Goal: Check status: Check status

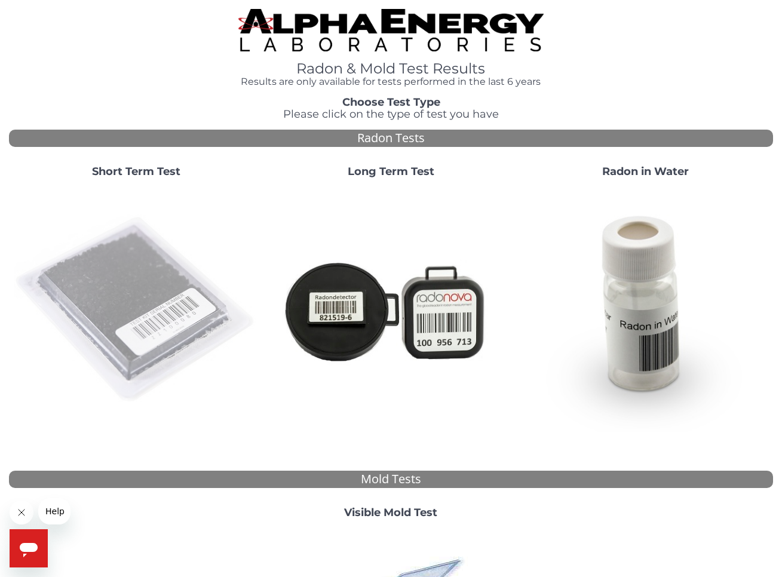
click at [124, 276] on img at bounding box center [136, 309] width 245 height 245
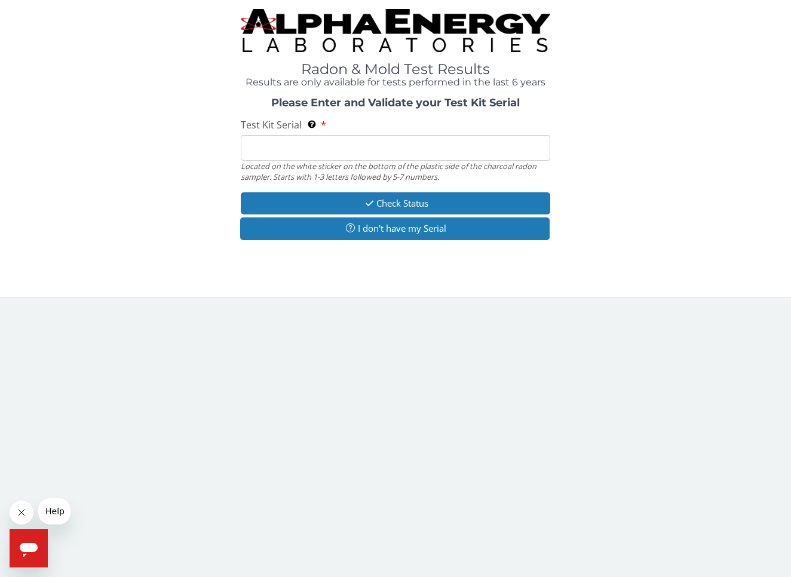
click at [282, 146] on input "Test Kit Serial Located on the white sticker on the bottom of the plastic side …" at bounding box center [395, 148] width 309 height 26
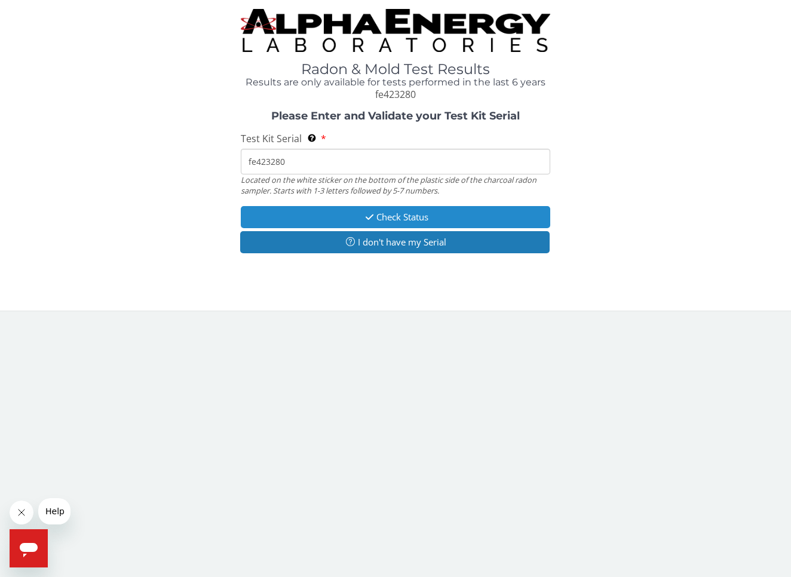
type input "fe423280"
click at [400, 214] on button "Check Status" at bounding box center [395, 217] width 309 height 22
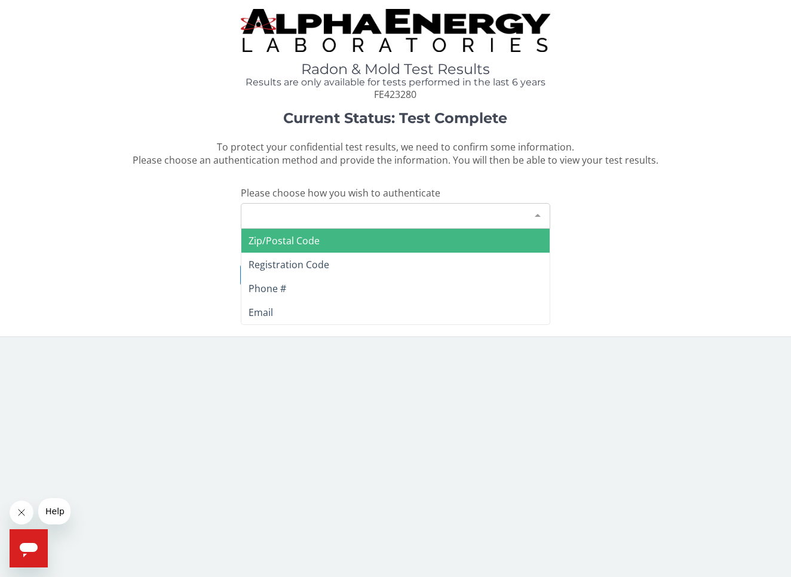
click at [537, 210] on div at bounding box center [537, 215] width 24 height 23
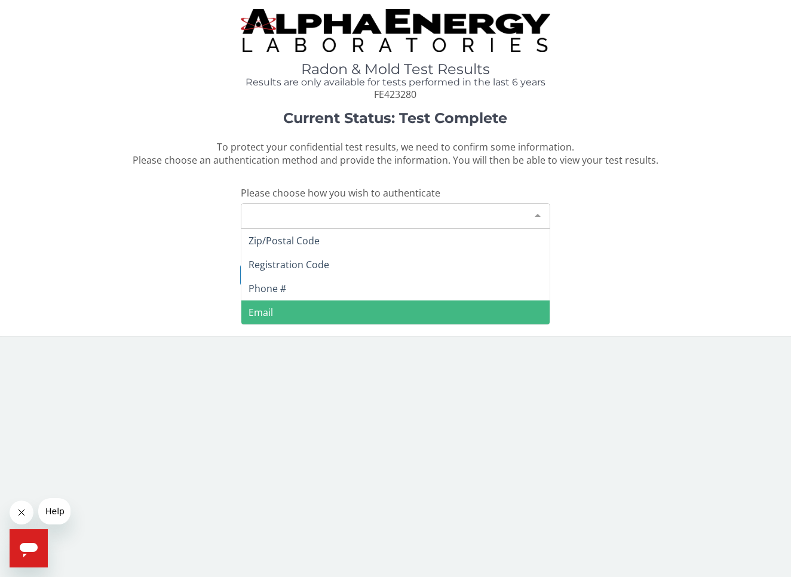
click at [282, 308] on span "Email" at bounding box center [395, 312] width 308 height 24
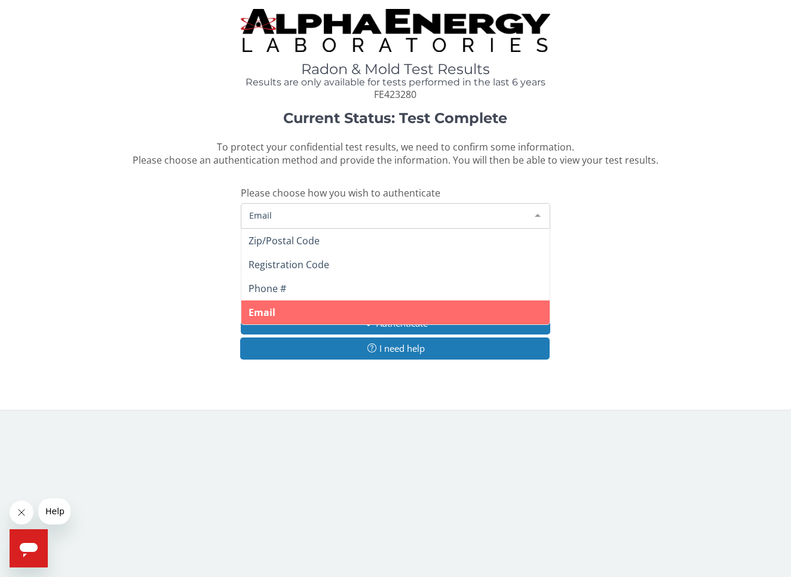
click at [306, 208] on span "Email" at bounding box center [385, 214] width 279 height 13
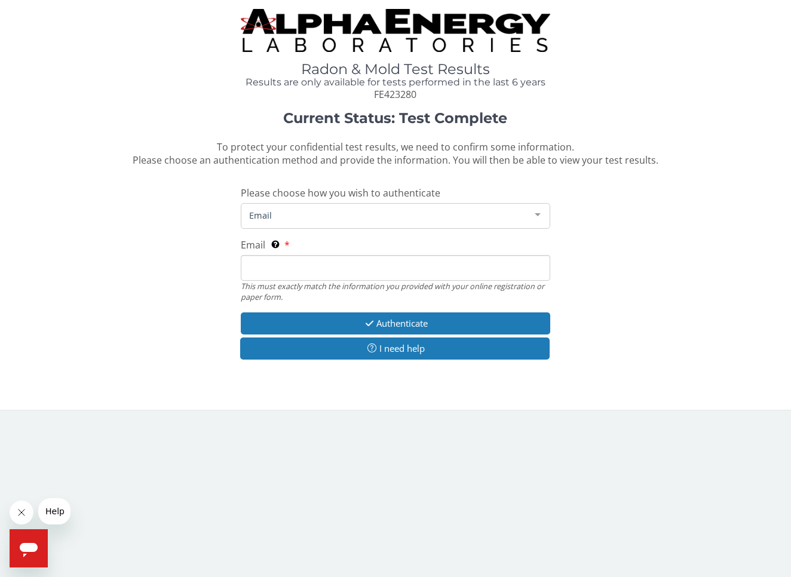
click at [290, 210] on span "Email" at bounding box center [385, 214] width 279 height 13
click at [286, 213] on span "Email" at bounding box center [385, 214] width 279 height 13
click at [536, 213] on div at bounding box center [537, 215] width 24 height 23
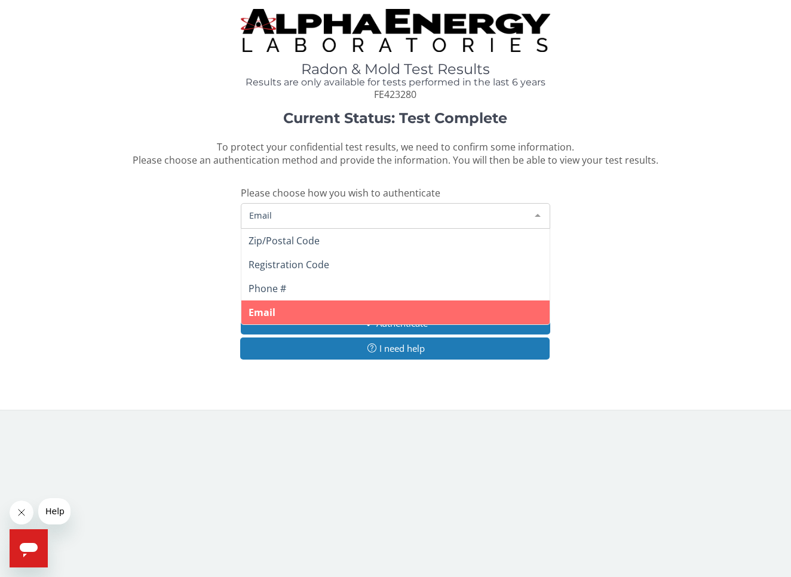
click at [290, 211] on span "Email" at bounding box center [385, 214] width 279 height 13
click at [270, 308] on span "Email" at bounding box center [261, 312] width 27 height 13
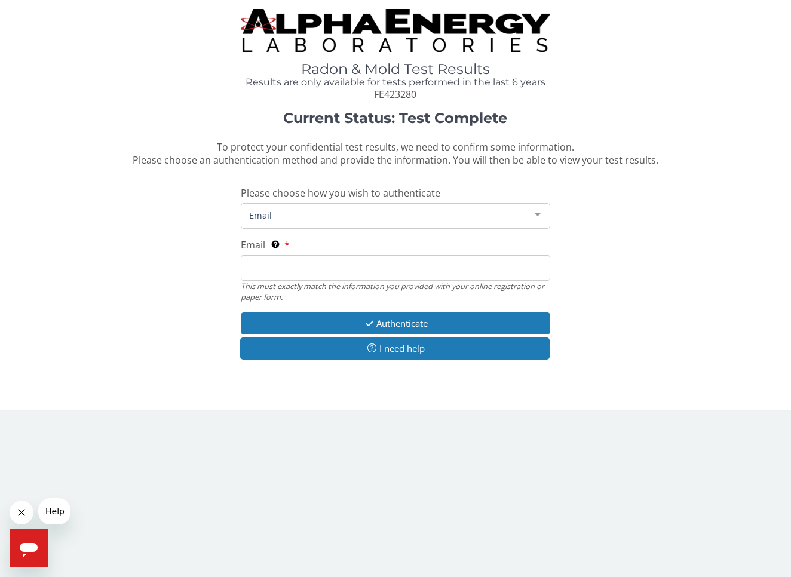
click at [265, 269] on input "Email This must exactly match the information you provided with your online reg…" at bounding box center [395, 268] width 309 height 26
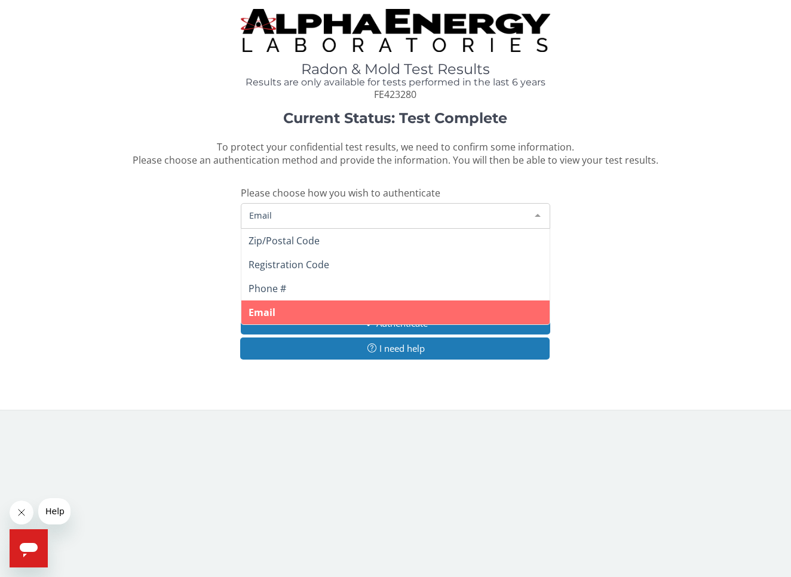
click at [276, 215] on span "Email" at bounding box center [385, 214] width 279 height 13
click at [254, 306] on span "Email" at bounding box center [261, 312] width 27 height 13
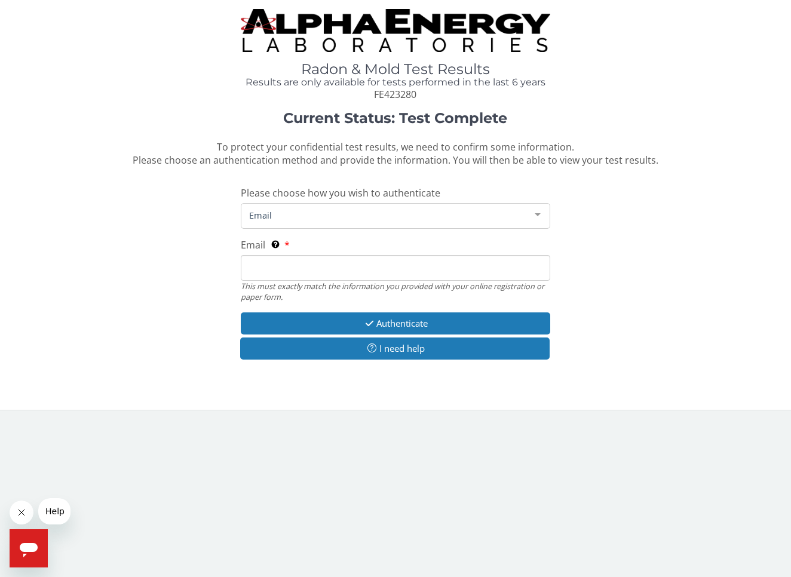
click at [259, 259] on input "Email This must exactly match the information you provided with your online reg…" at bounding box center [395, 268] width 309 height 26
type input "k"
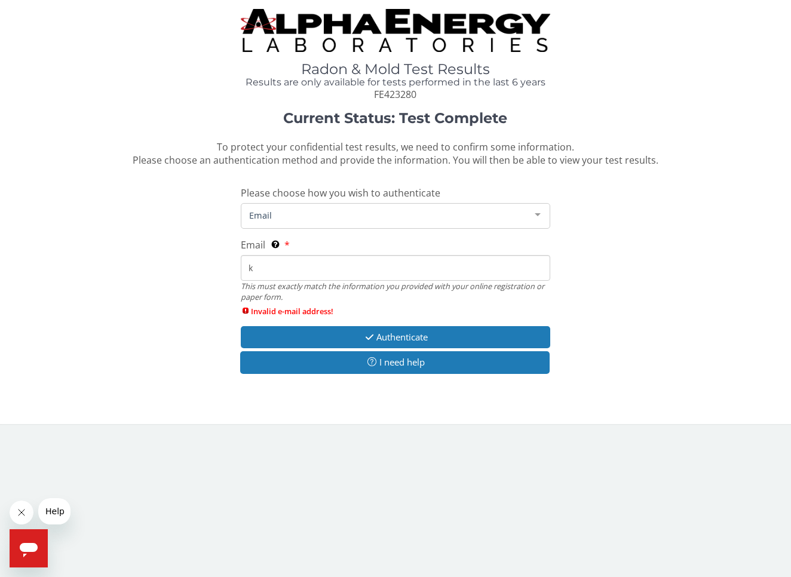
drag, startPoint x: 266, startPoint y: 262, endPoint x: 234, endPoint y: 263, distance: 31.7
click at [236, 265] on div "Current Status: Test Complete To protect your confidential test results, we nee…" at bounding box center [395, 247] width 773 height 275
drag, startPoint x: 265, startPoint y: 267, endPoint x: 239, endPoint y: 266, distance: 25.7
click at [239, 266] on div "Current Status: Test Complete To protect your confidential test results, we nee…" at bounding box center [395, 247] width 773 height 275
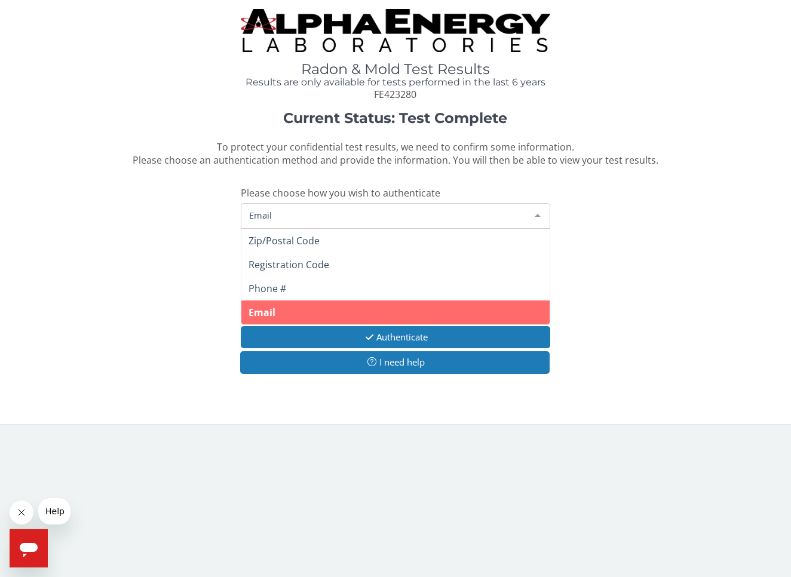
drag, startPoint x: 278, startPoint y: 208, endPoint x: 229, endPoint y: 205, distance: 49.1
click at [226, 204] on div "Current Status: Test Complete To protect your confidential test results, we nee…" at bounding box center [395, 247] width 773 height 275
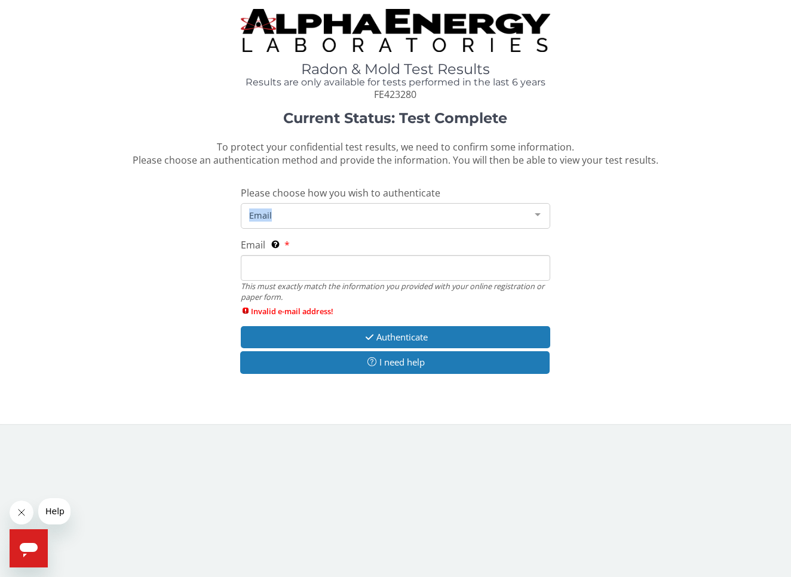
drag, startPoint x: 227, startPoint y: 207, endPoint x: 340, endPoint y: 232, distance: 115.0
click at [297, 216] on div "Current Status: Test Complete To protect your confidential test results, we nee…" at bounding box center [395, 247] width 773 height 275
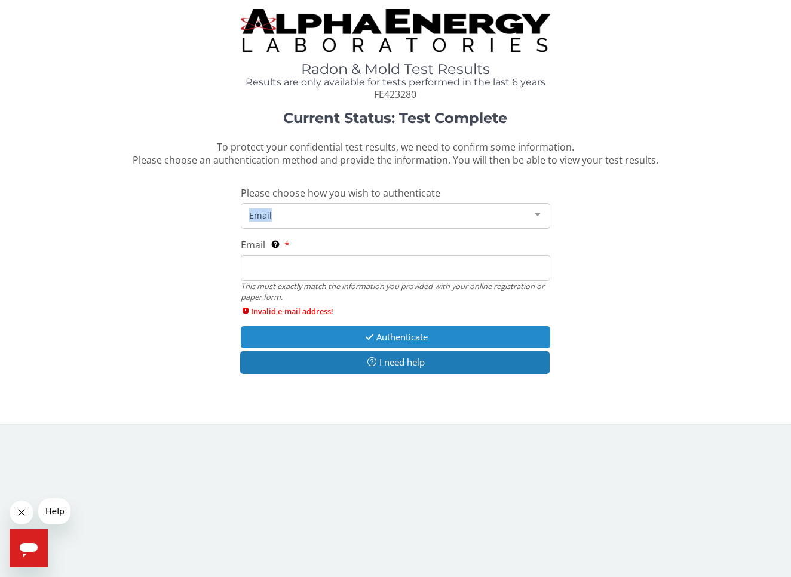
click at [371, 326] on button "Authenticate" at bounding box center [395, 337] width 309 height 22
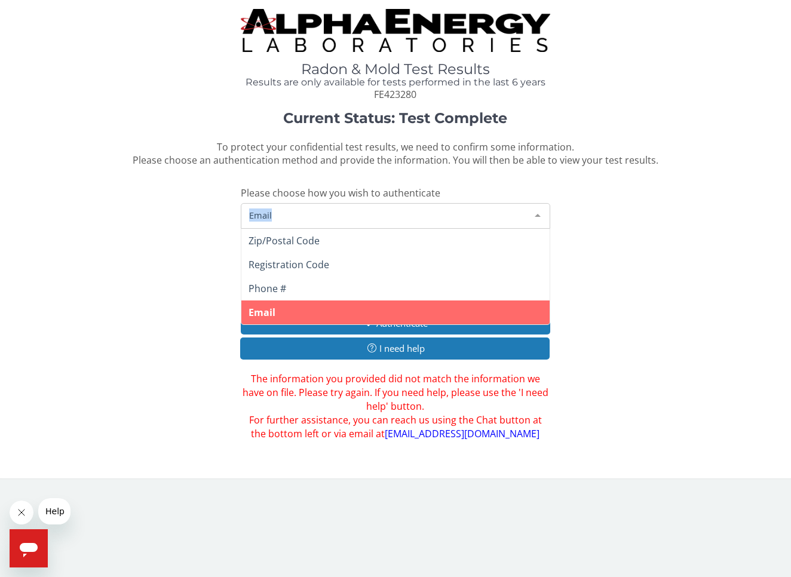
drag, startPoint x: 283, startPoint y: 212, endPoint x: 210, endPoint y: 208, distance: 73.6
click at [213, 206] on div "Current Status: Test Complete To protect your confidential test results, we nee…" at bounding box center [395, 275] width 773 height 330
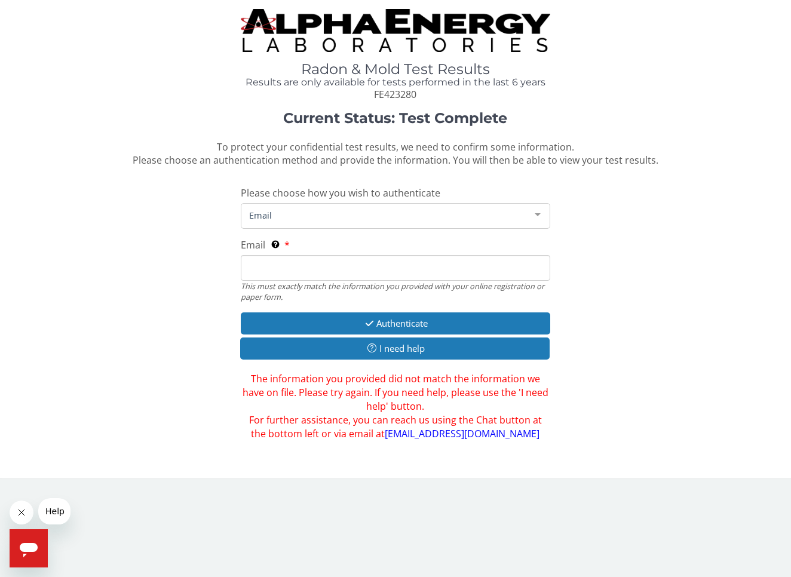
click at [537, 210] on div at bounding box center [537, 215] width 24 height 23
click at [260, 266] on input "Email This must exactly match the information you provided with your online reg…" at bounding box center [395, 268] width 309 height 26
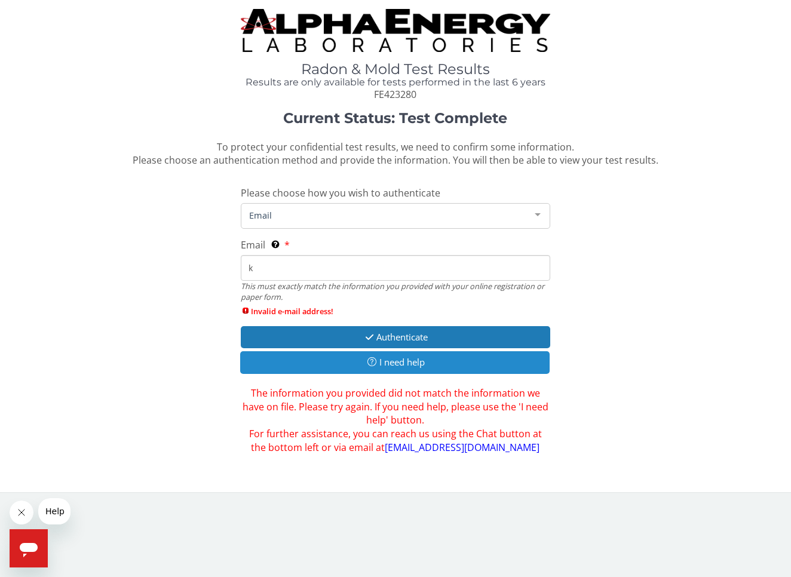
type input "k"
click at [386, 353] on button "I need help" at bounding box center [394, 362] width 309 height 22
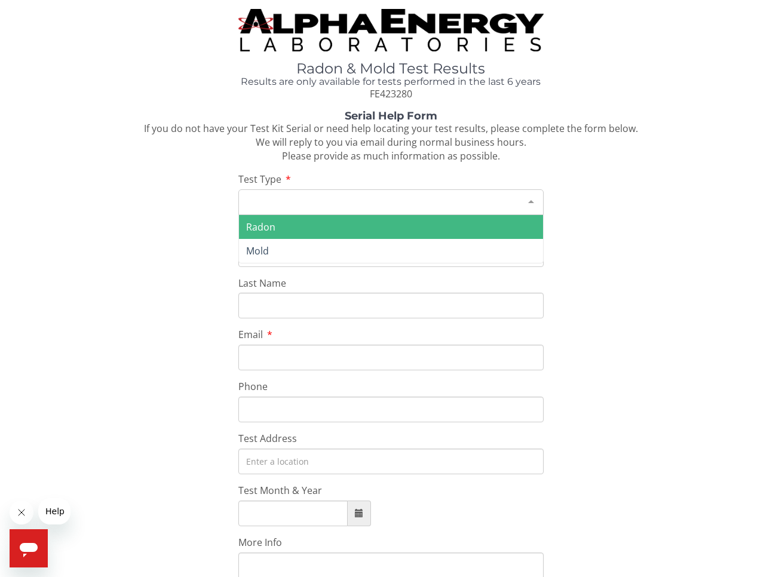
click at [529, 195] on div at bounding box center [531, 201] width 24 height 23
click at [293, 220] on span "Radon" at bounding box center [391, 227] width 305 height 24
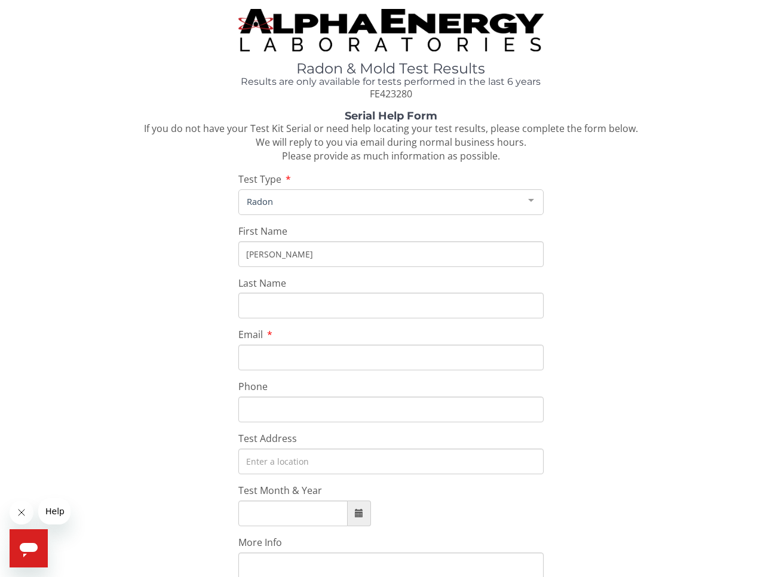
type input "steven"
type input "Catsoulis"
type input "konaguyhome@aol.com"
type input "808 938 2696"
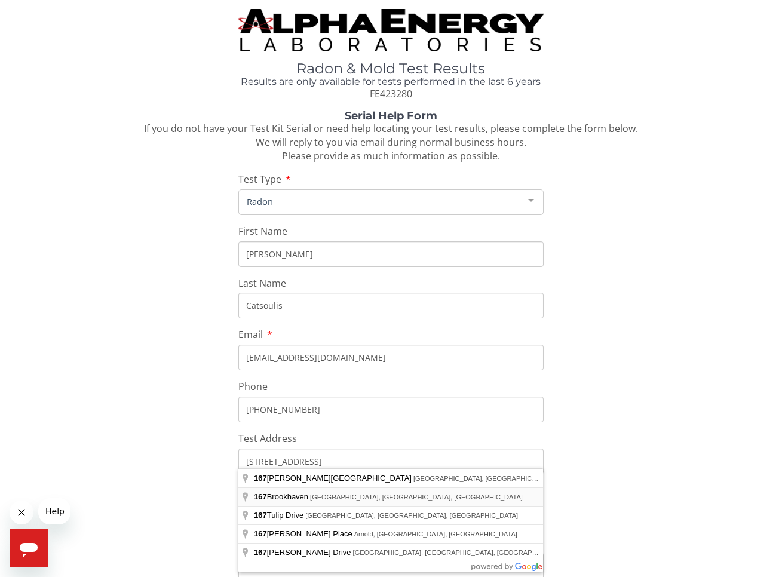
type input "167 Brookhaven, Hillsboro, MO 63050, USA"
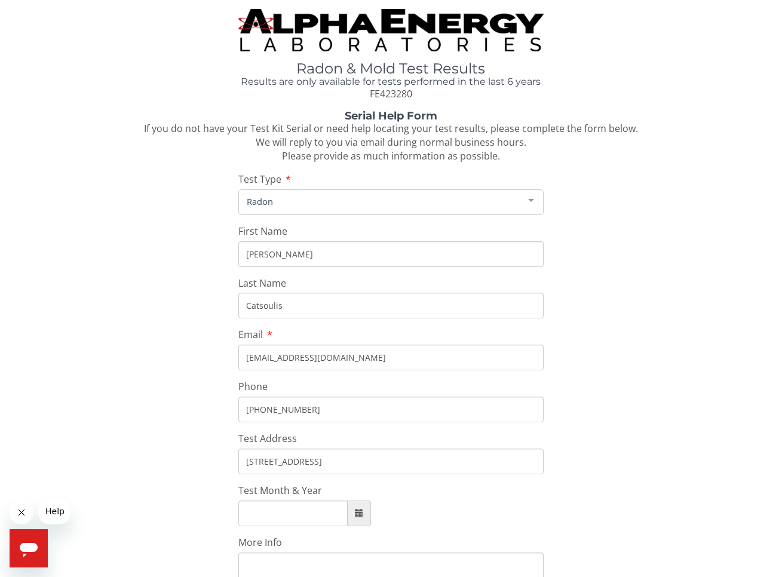
click at [355, 509] on span at bounding box center [359, 513] width 8 height 8
type input "October, 2025"
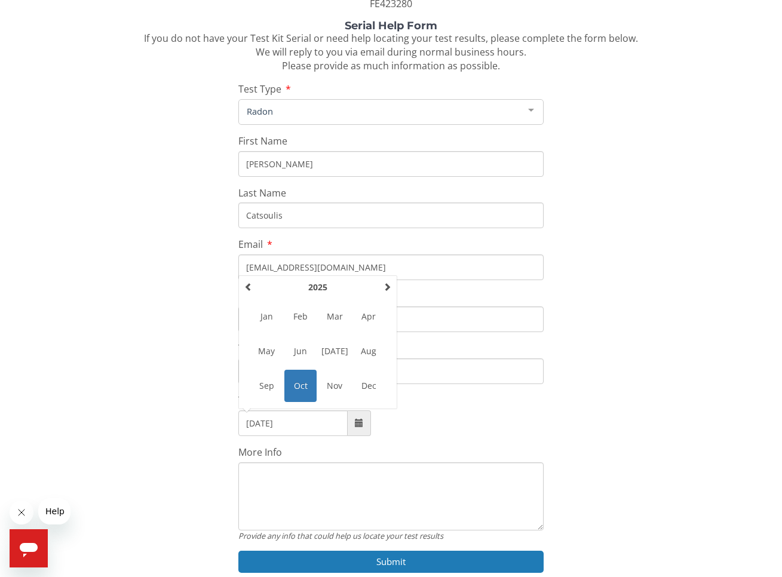
scroll to position [131, 0]
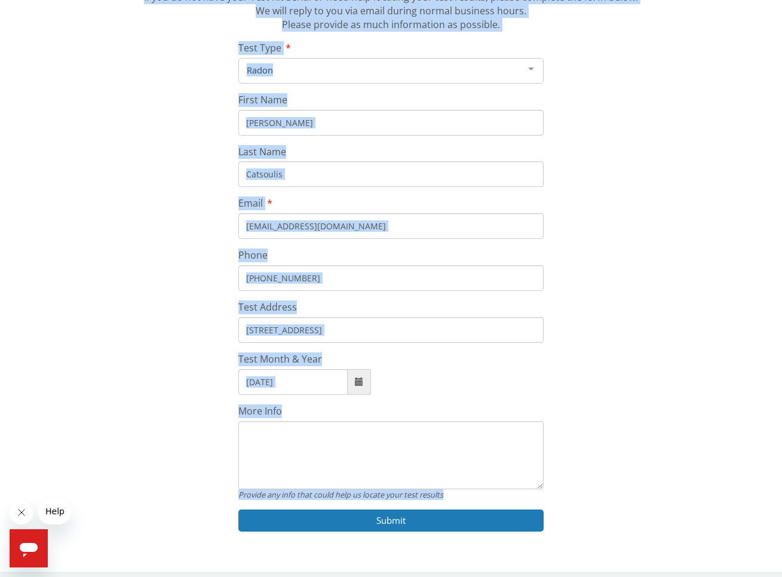
click at [612, 493] on div "Serial Help Form If you do not have your Test Kit Serial or need help locating …" at bounding box center [391, 261] width 764 height 565
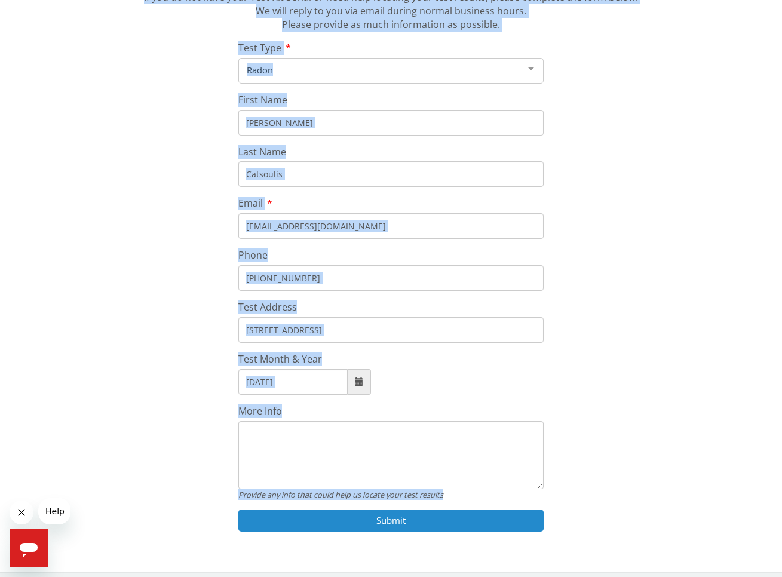
click at [391, 511] on button "Submit" at bounding box center [391, 520] width 306 height 22
click at [396, 509] on button "Submit" at bounding box center [391, 520] width 306 height 22
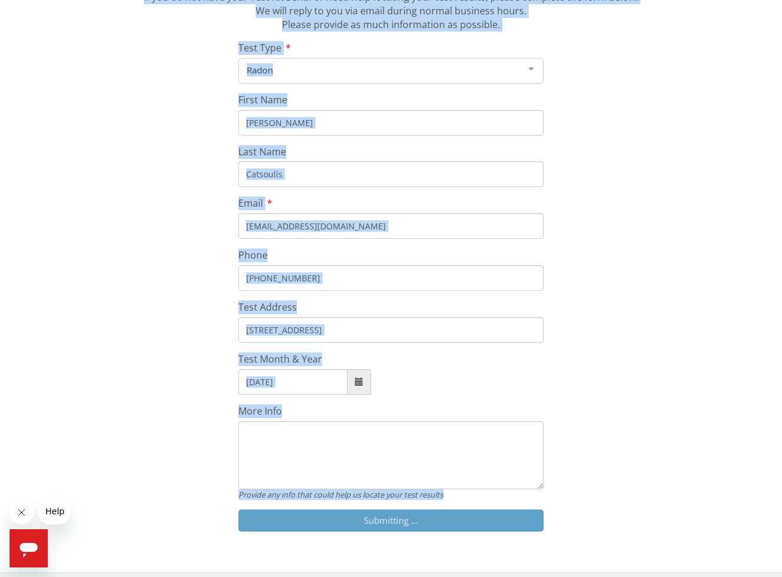
scroll to position [123, 0]
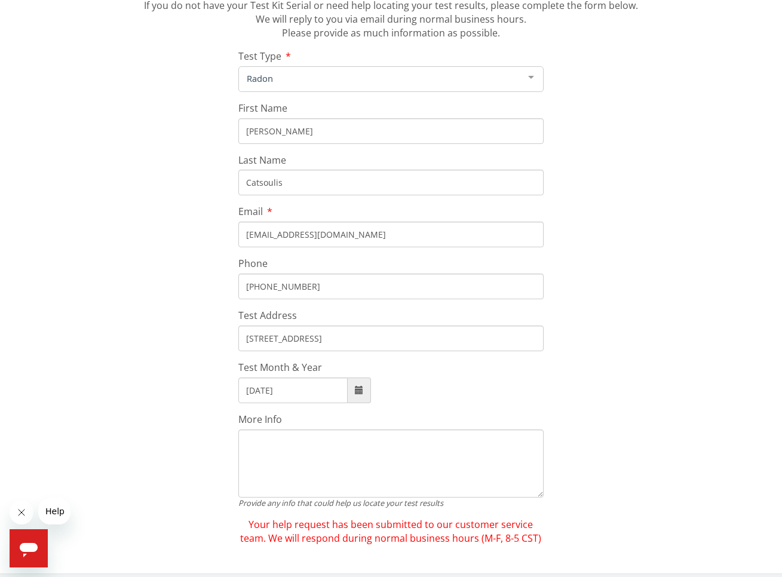
click at [507, 185] on input "Catsoulis" at bounding box center [391, 183] width 306 height 26
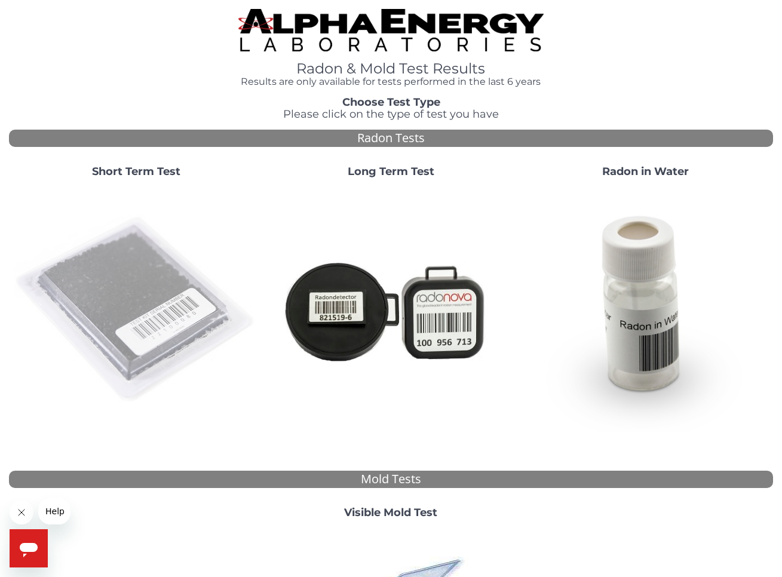
click at [156, 278] on img at bounding box center [136, 309] width 245 height 245
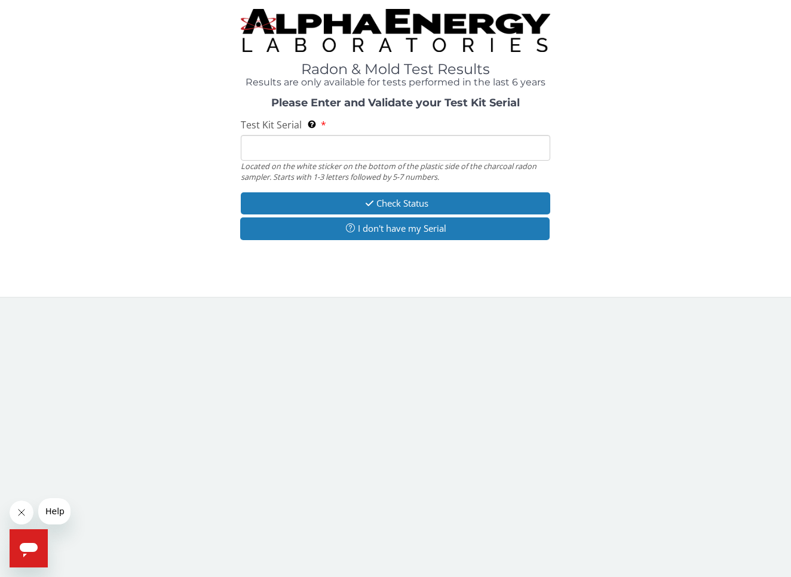
click at [275, 147] on input "Test Kit Serial Located on the white sticker on the bottom of the plastic side …" at bounding box center [395, 148] width 309 height 26
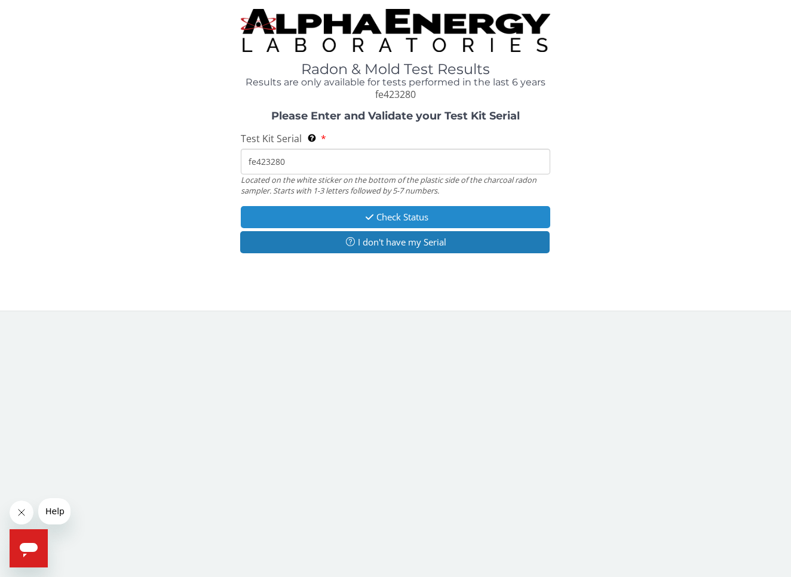
type input "fe423280"
click at [383, 215] on button "Check Status" at bounding box center [395, 217] width 309 height 22
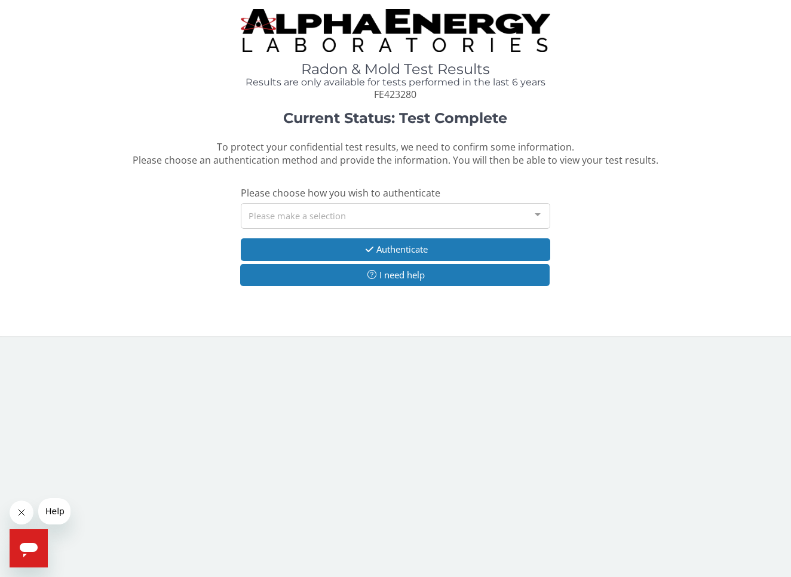
drag, startPoint x: 533, startPoint y: 210, endPoint x: 519, endPoint y: 215, distance: 14.7
click at [533, 210] on div at bounding box center [537, 215] width 24 height 23
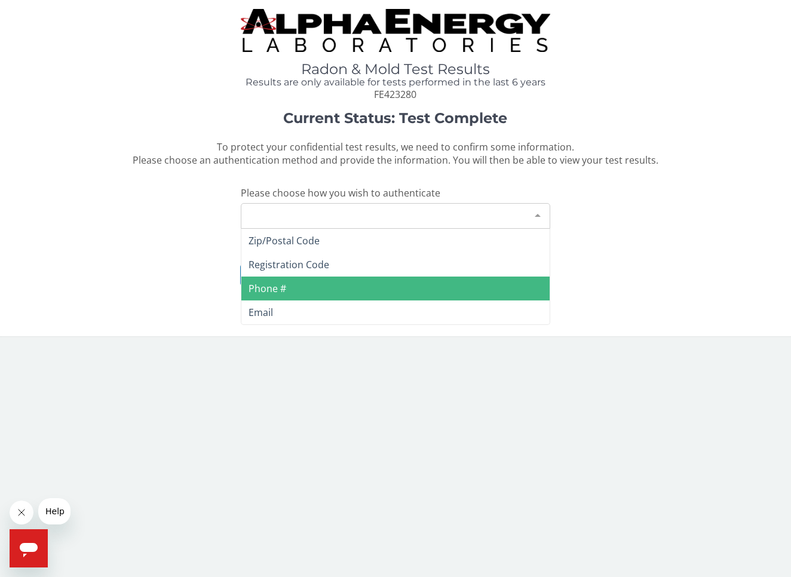
click at [269, 284] on span "Phone #" at bounding box center [267, 288] width 38 height 13
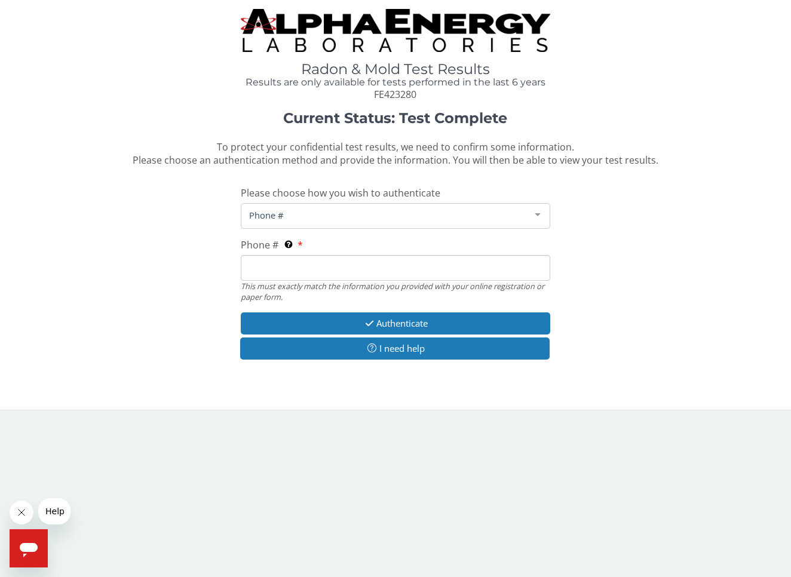
click at [262, 269] on input "Phone # This must exactly match the information you provided with your online r…" at bounding box center [395, 268] width 309 height 26
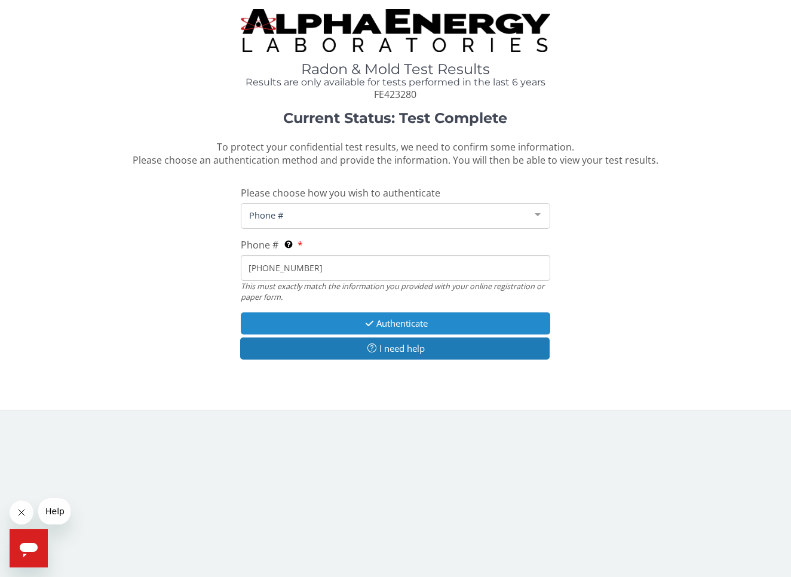
type input "808 938 2696"
click at [398, 316] on button "Authenticate" at bounding box center [395, 323] width 309 height 22
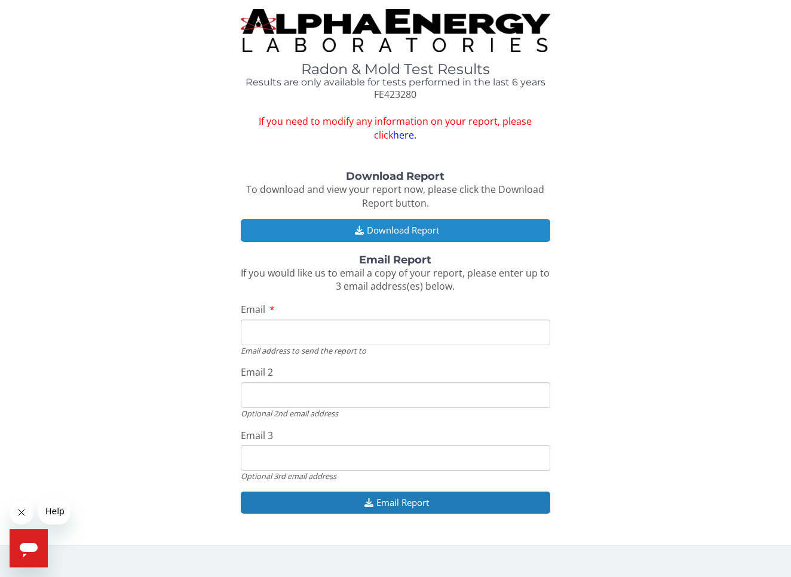
click at [403, 225] on button "Download Report" at bounding box center [395, 230] width 309 height 22
